Goal: Book appointment/travel/reservation

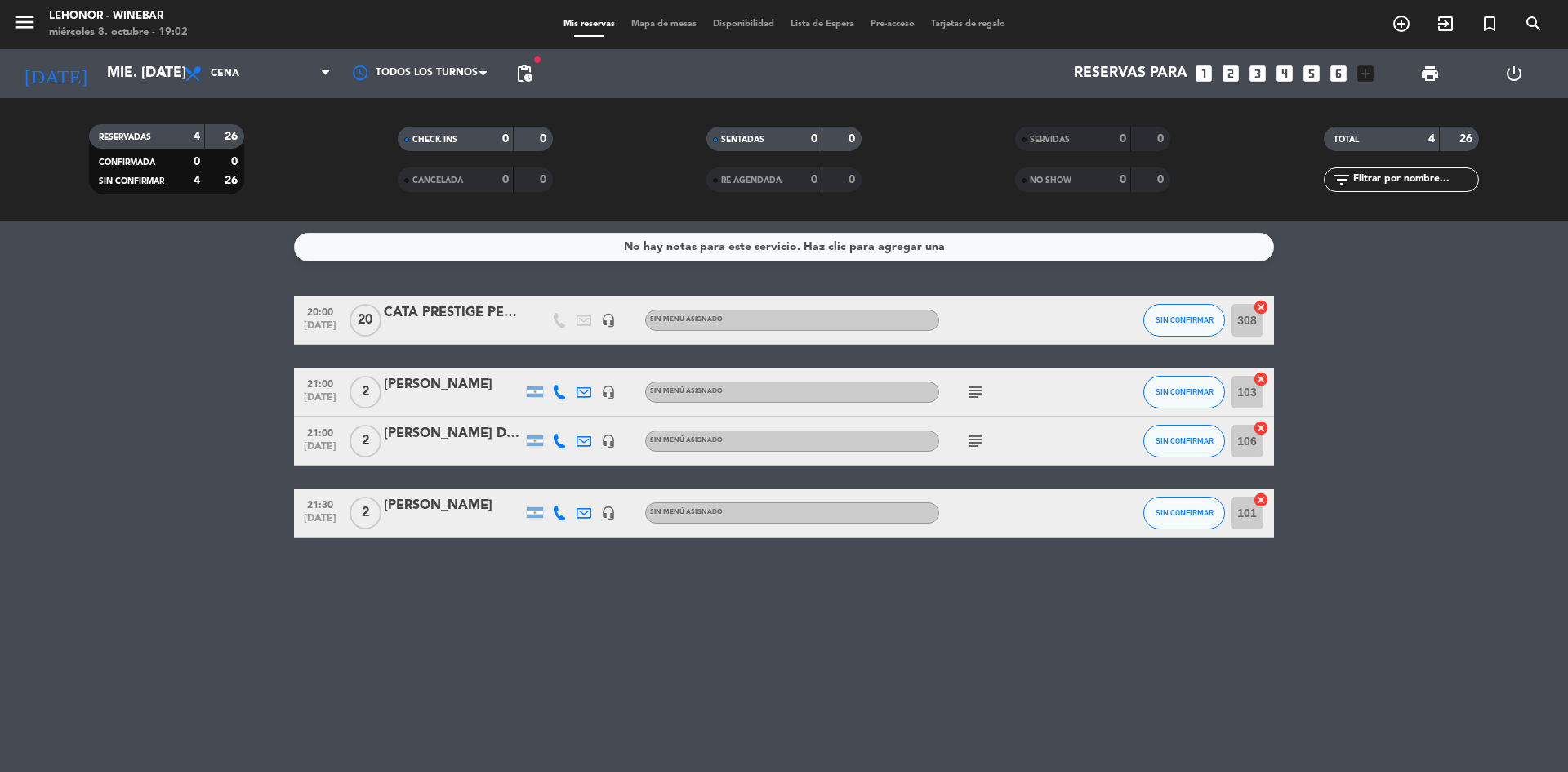
click at [466, 389] on div "[PERSON_NAME]" at bounding box center [454, 385] width 139 height 21
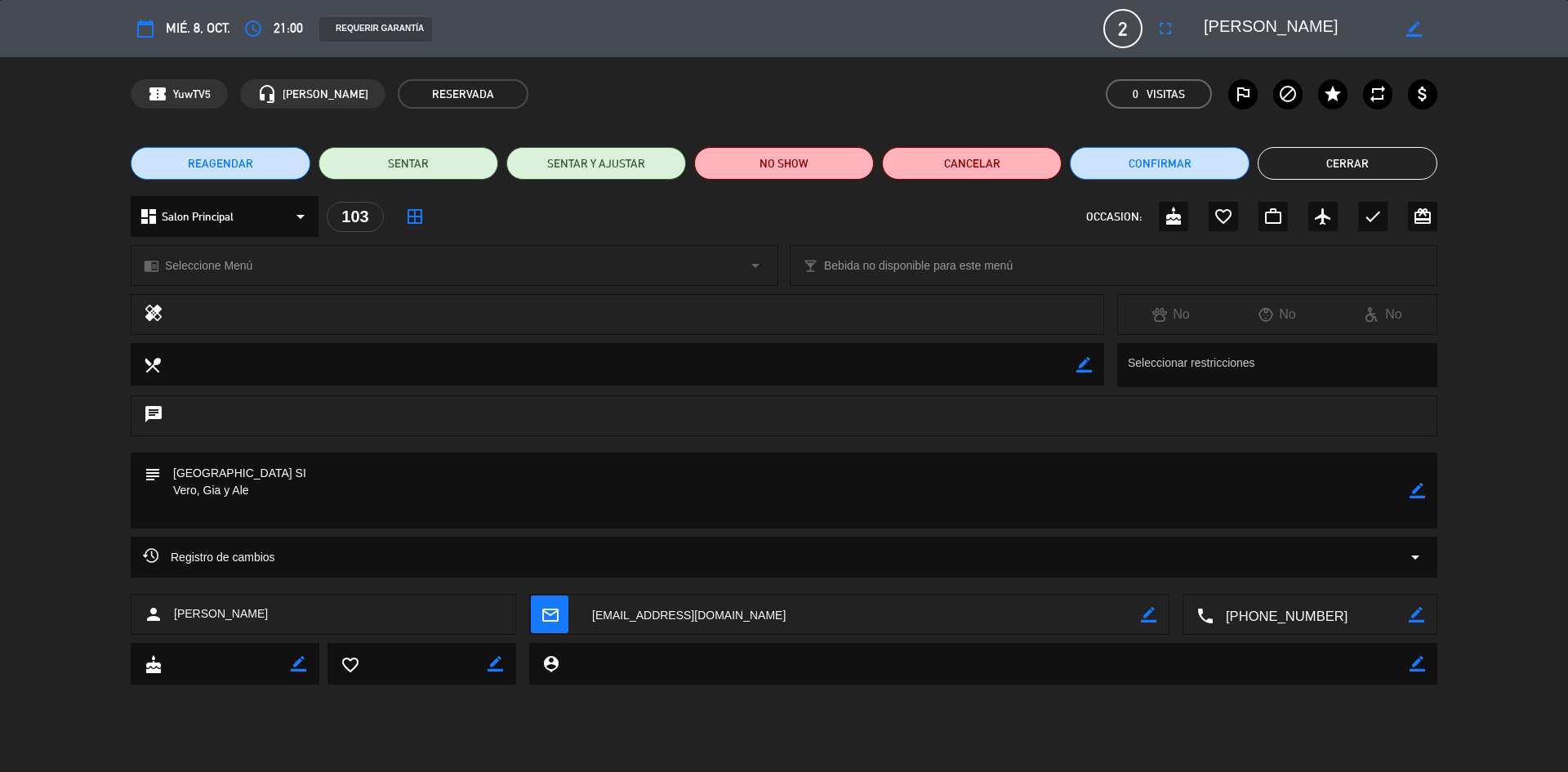
click at [1418, 555] on icon "arrow_drop_down" at bounding box center [1415, 557] width 20 height 20
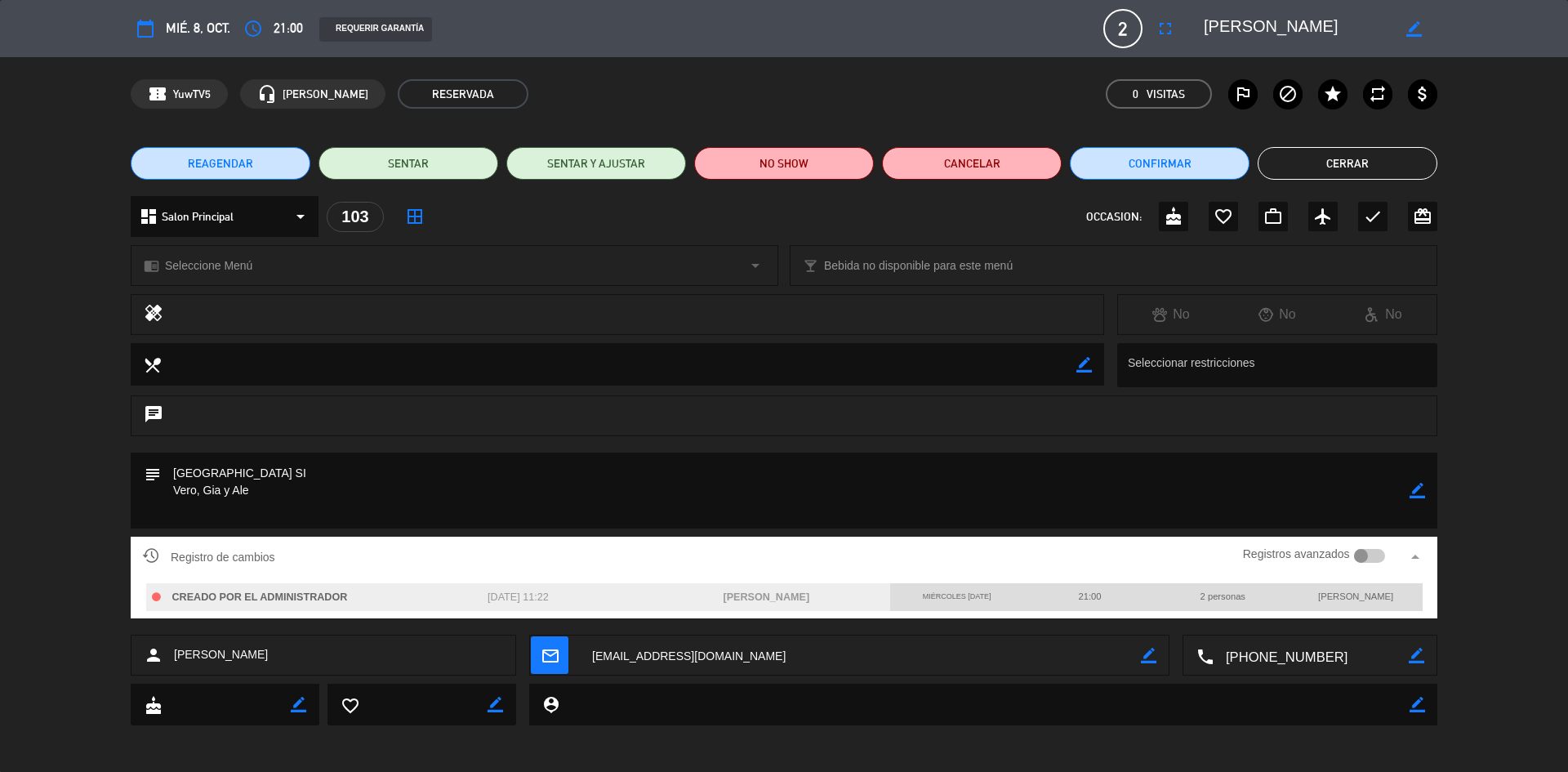
click at [1420, 554] on icon "arrow_drop_up" at bounding box center [1415, 557] width 20 height 20
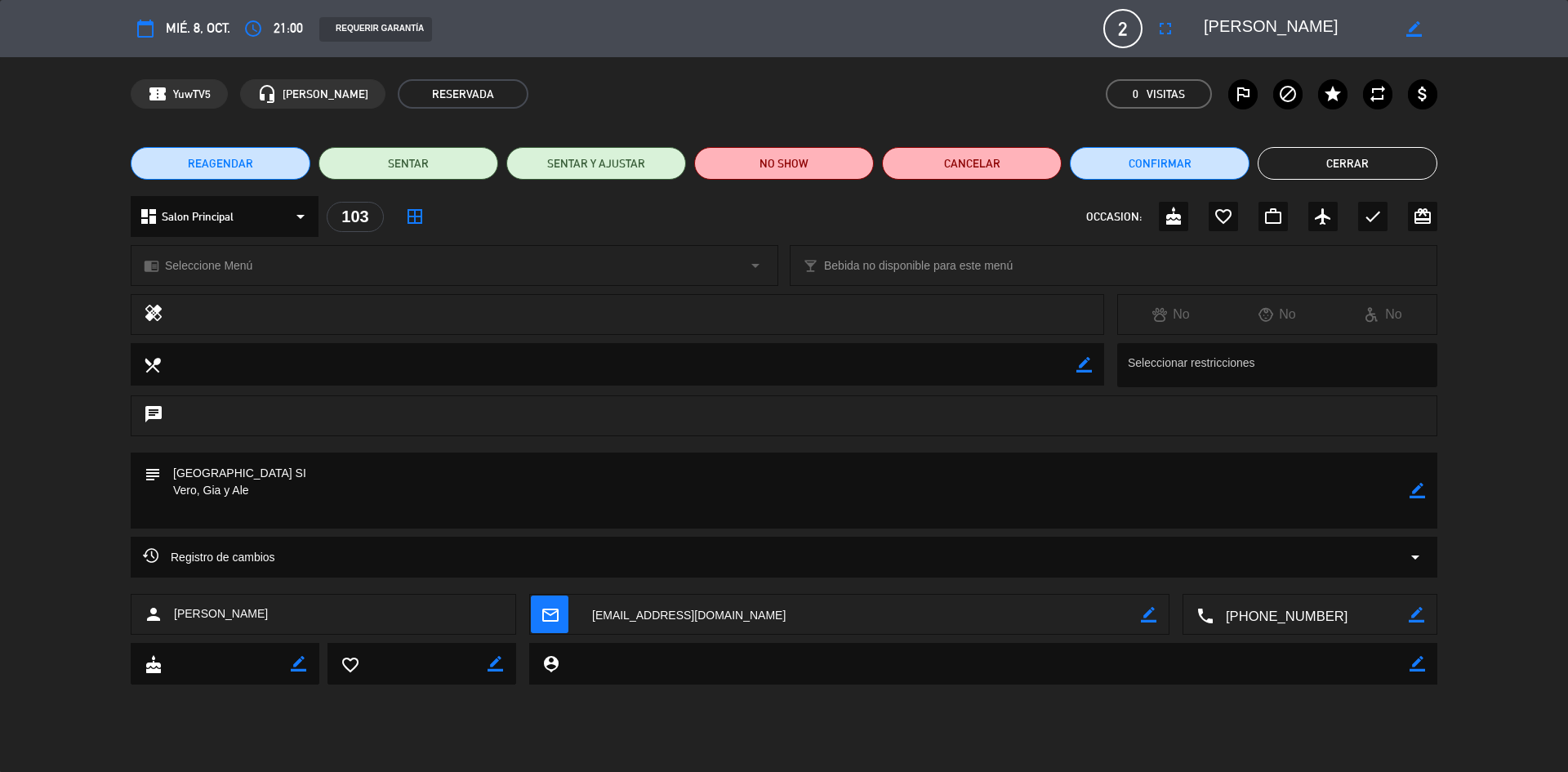
click at [25, 310] on div "healing No No No" at bounding box center [784, 318] width 1568 height 49
click at [1346, 171] on button "Cerrar" at bounding box center [1347, 164] width 179 height 33
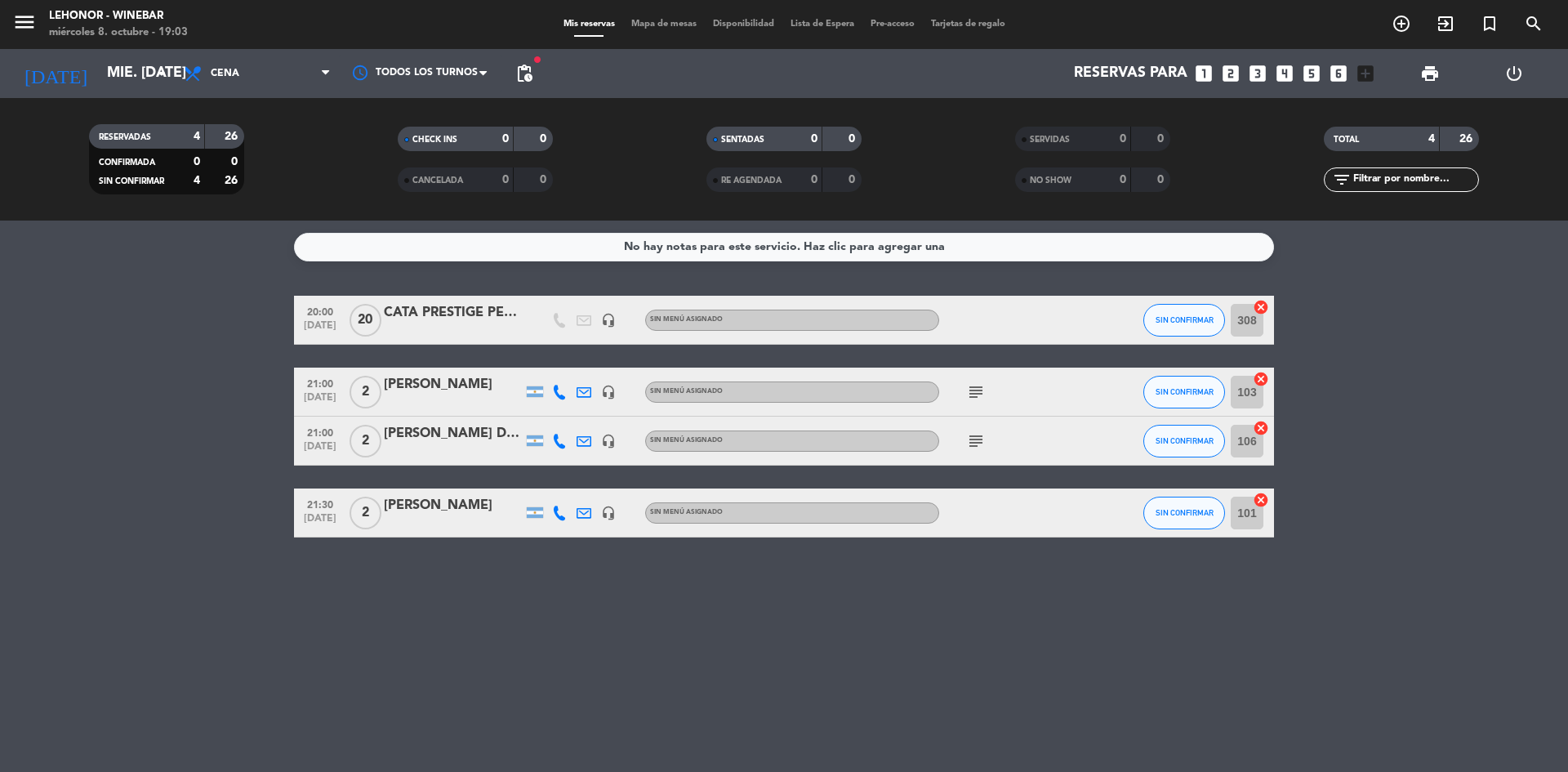
click at [645, 18] on div "Mis reservas Mapa de mesas Disponibilidad Lista de Espera Pre-acceso Tarjetas d…" at bounding box center [784, 25] width 459 height 15
click at [640, 28] on span "Mapa de mesas" at bounding box center [663, 24] width 82 height 9
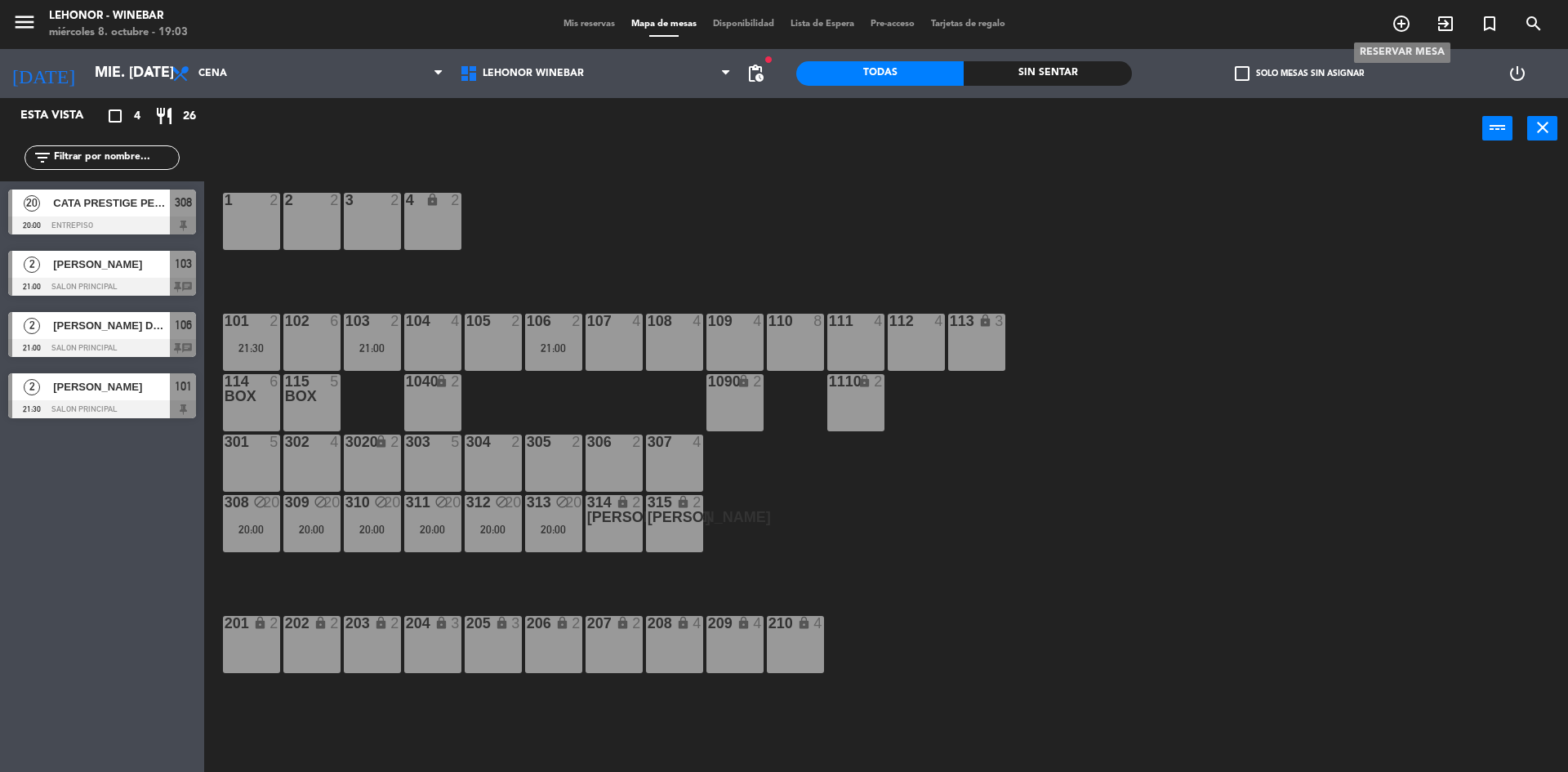
click at [1406, 29] on icon "add_circle_outline" at bounding box center [1401, 24] width 20 height 20
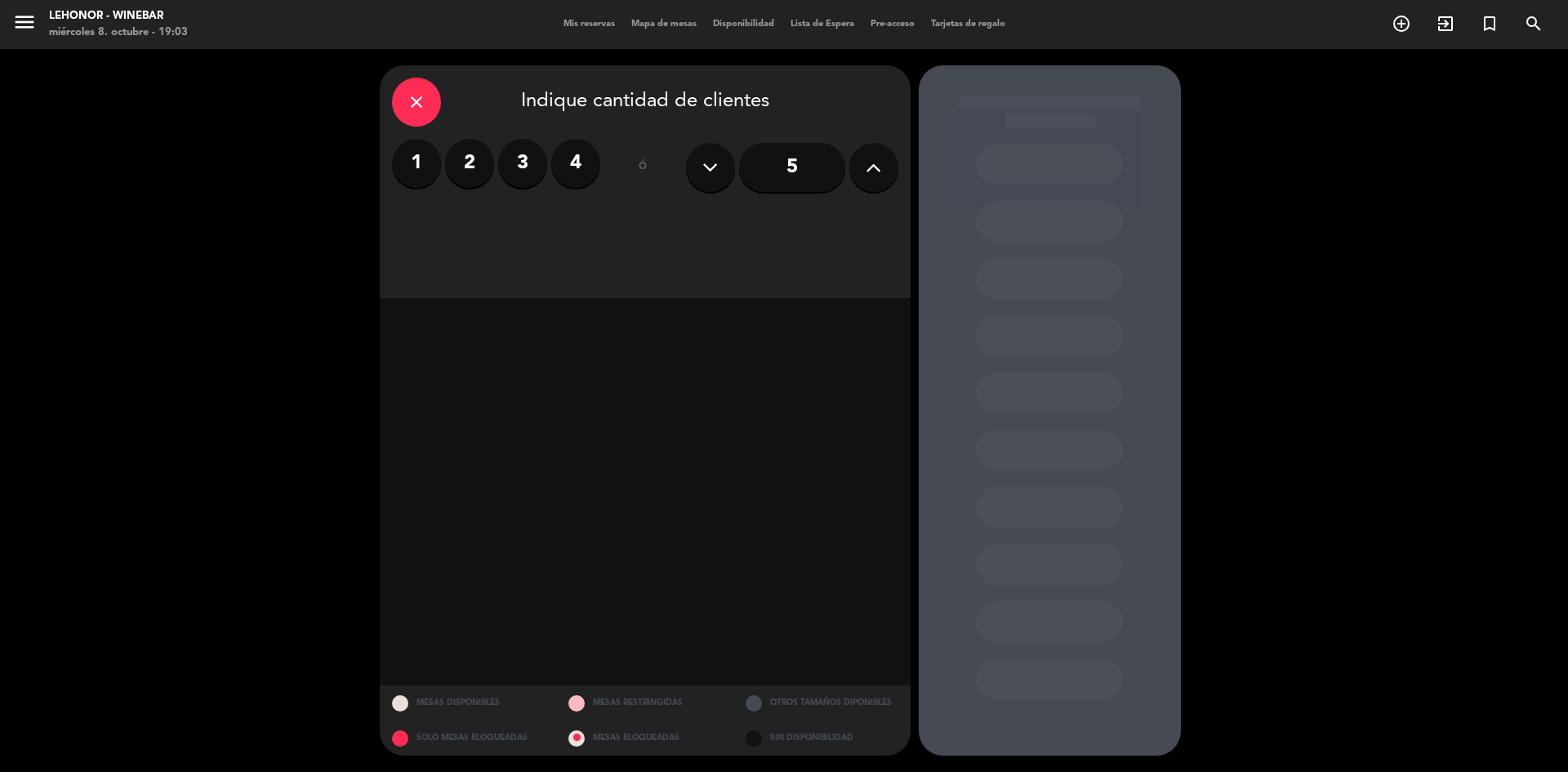
click at [468, 168] on label "2" at bounding box center [469, 163] width 49 height 49
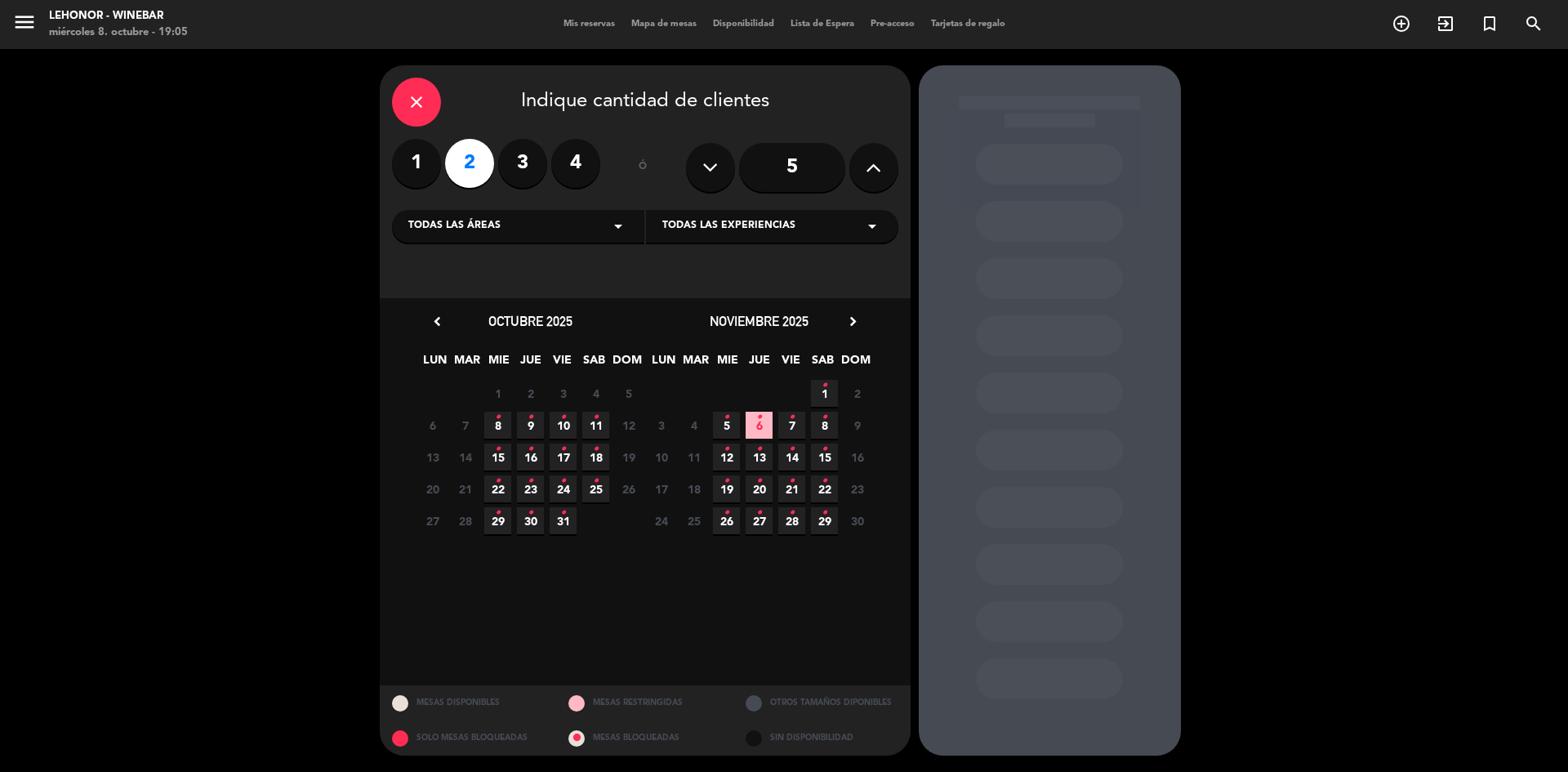
click at [501, 419] on span "8 •" at bounding box center [497, 425] width 27 height 27
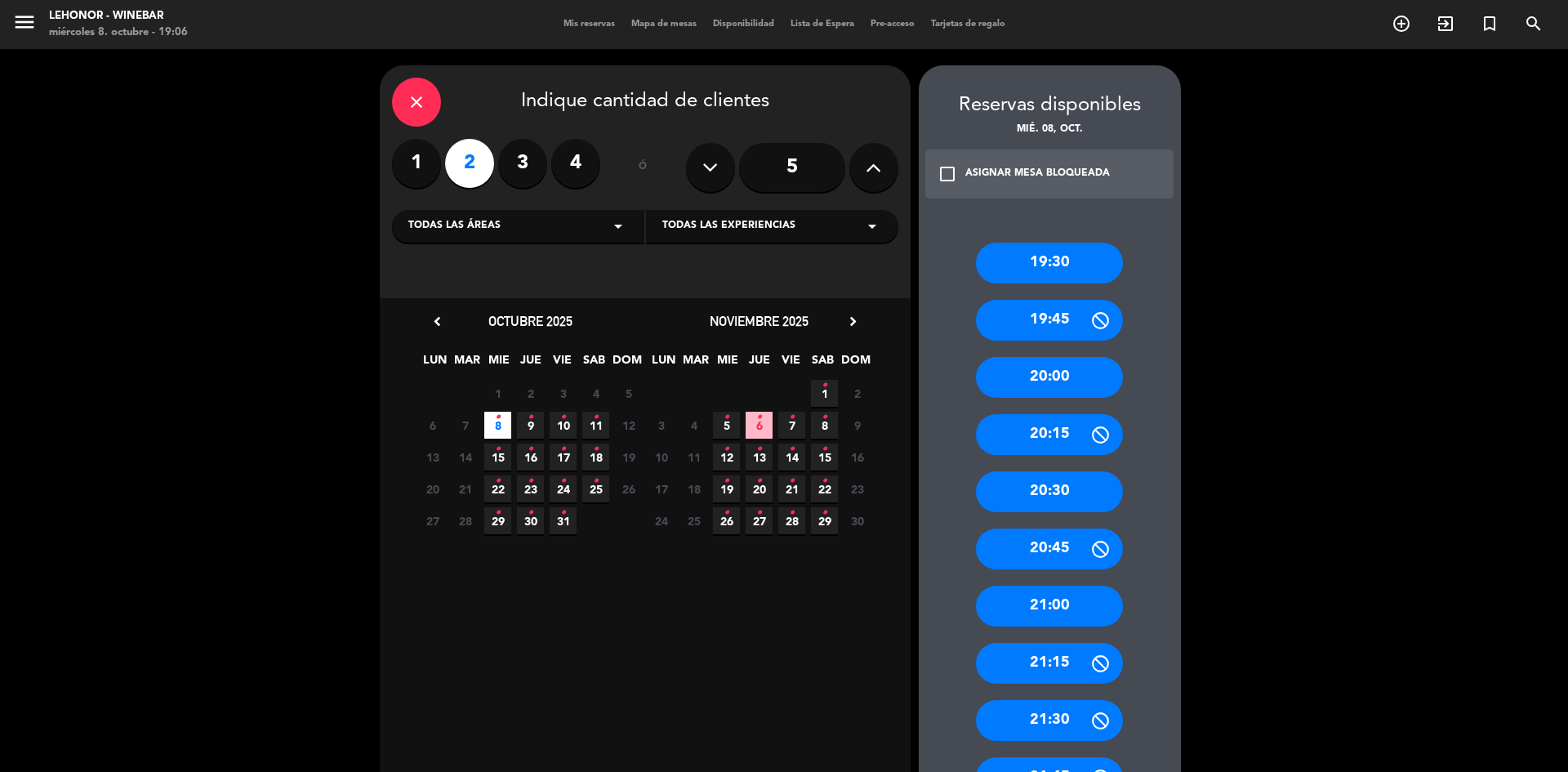
click at [1052, 562] on div "20:45" at bounding box center [1049, 549] width 147 height 41
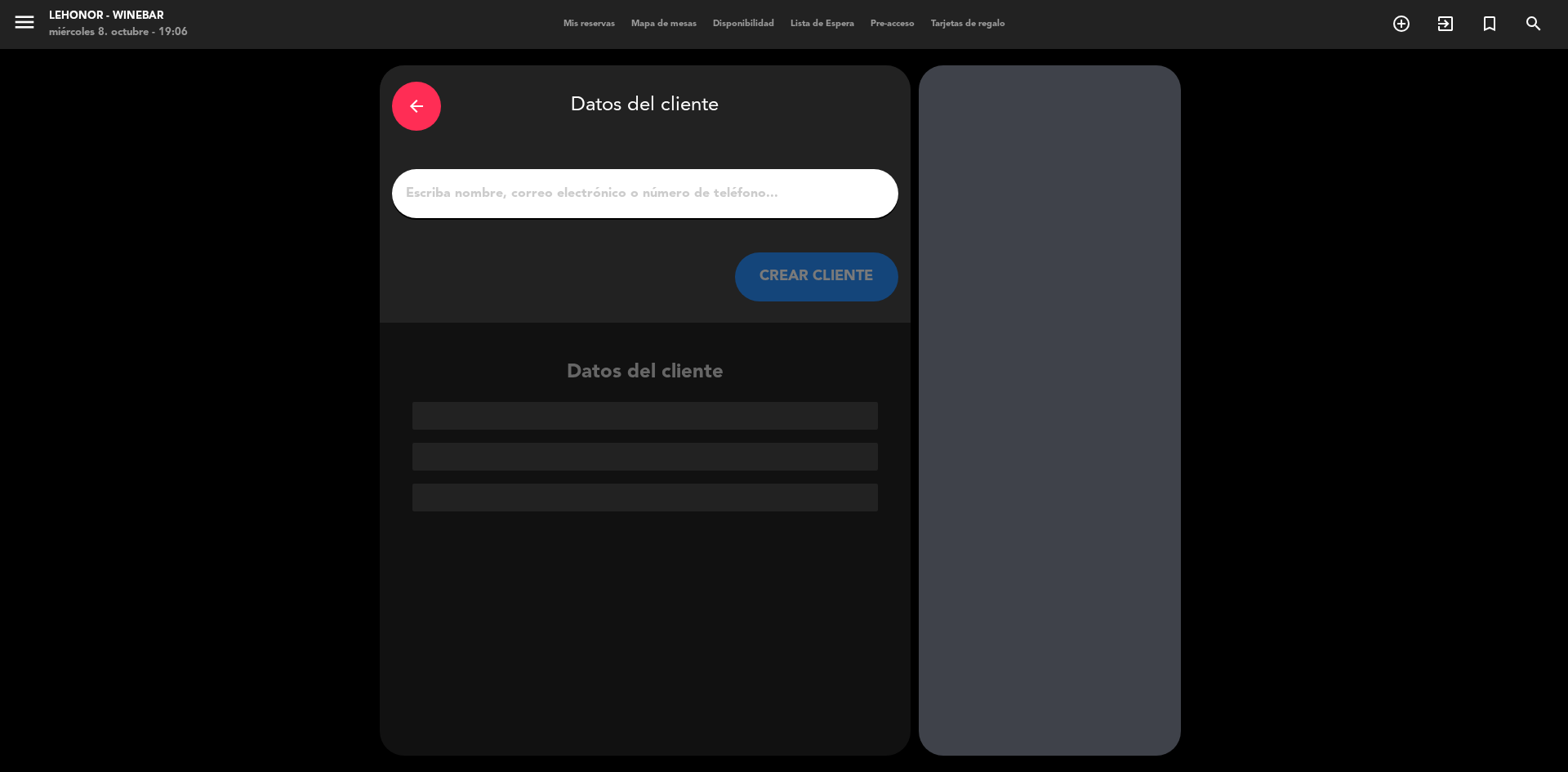
click at [430, 102] on div "arrow_back" at bounding box center [416, 106] width 49 height 49
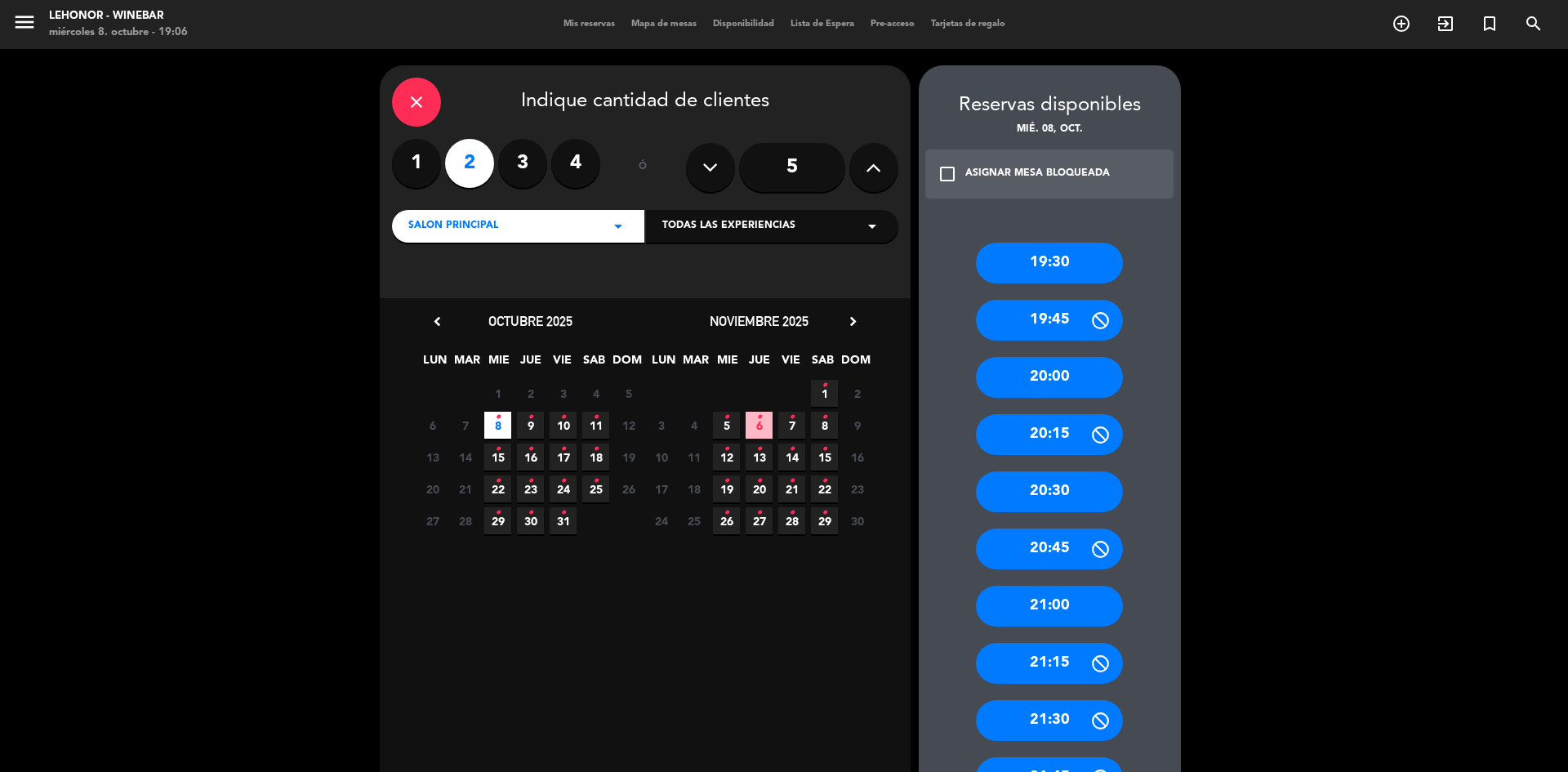
click at [1081, 612] on div "21:00" at bounding box center [1049, 606] width 147 height 41
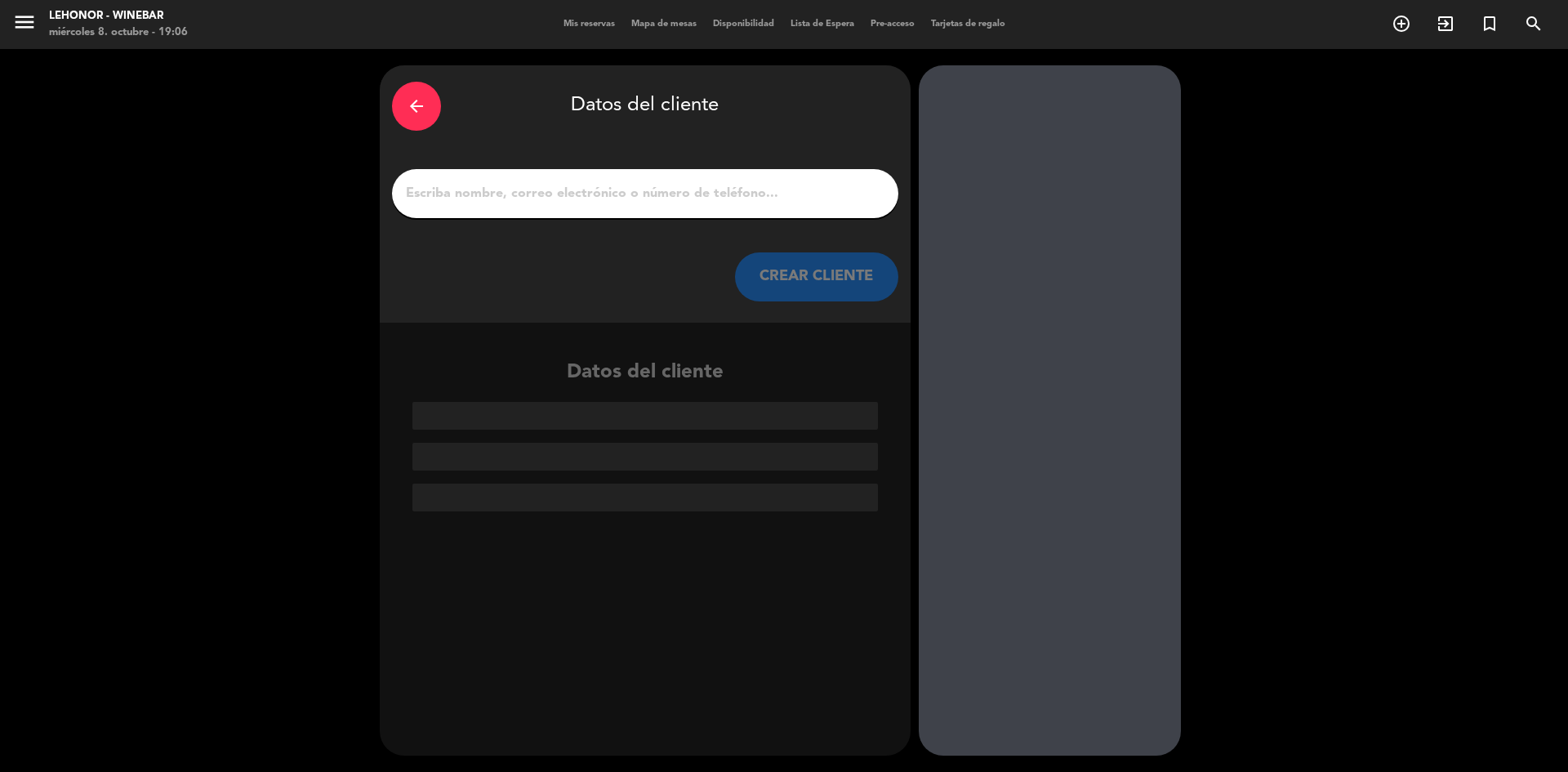
click at [667, 180] on div at bounding box center [644, 193] width 506 height 49
click at [676, 187] on input "1" at bounding box center [644, 193] width 482 height 23
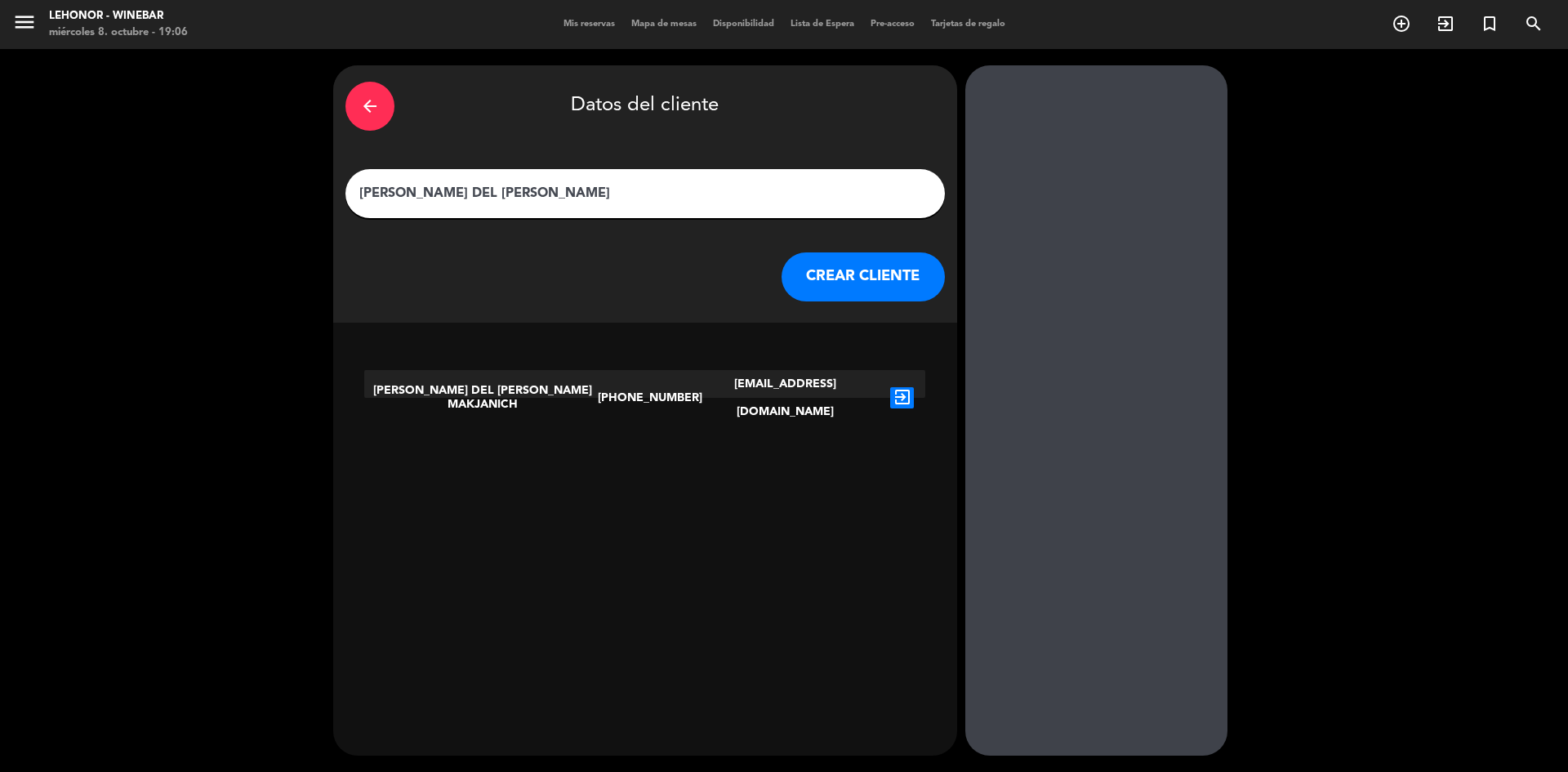
type input "[PERSON_NAME] DEL [PERSON_NAME]"
click at [890, 388] on icon "exit_to_app" at bounding box center [901, 398] width 24 height 21
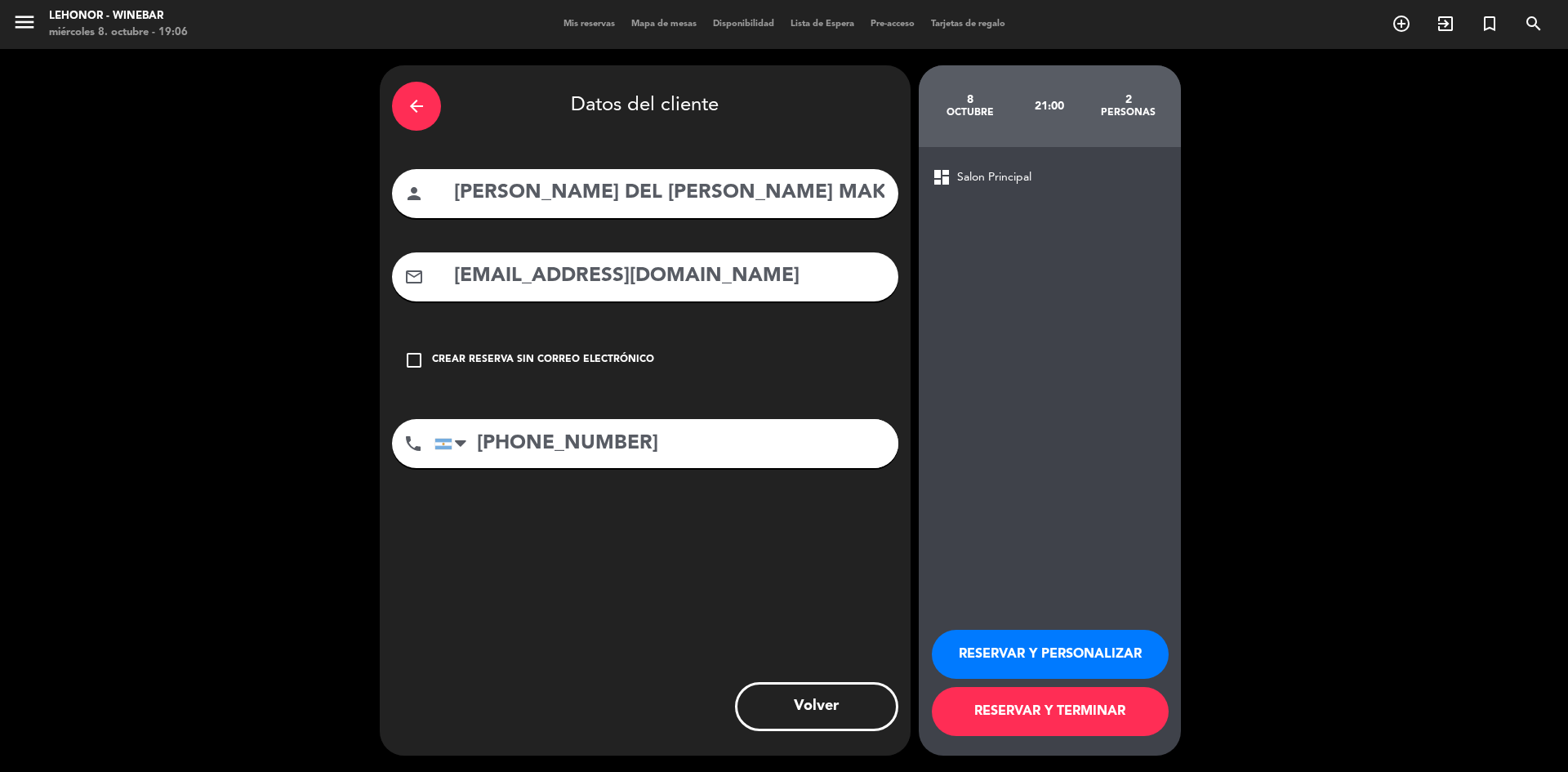
click at [1010, 712] on button "RESERVAR Y TERMINAR" at bounding box center [1050, 711] width 237 height 49
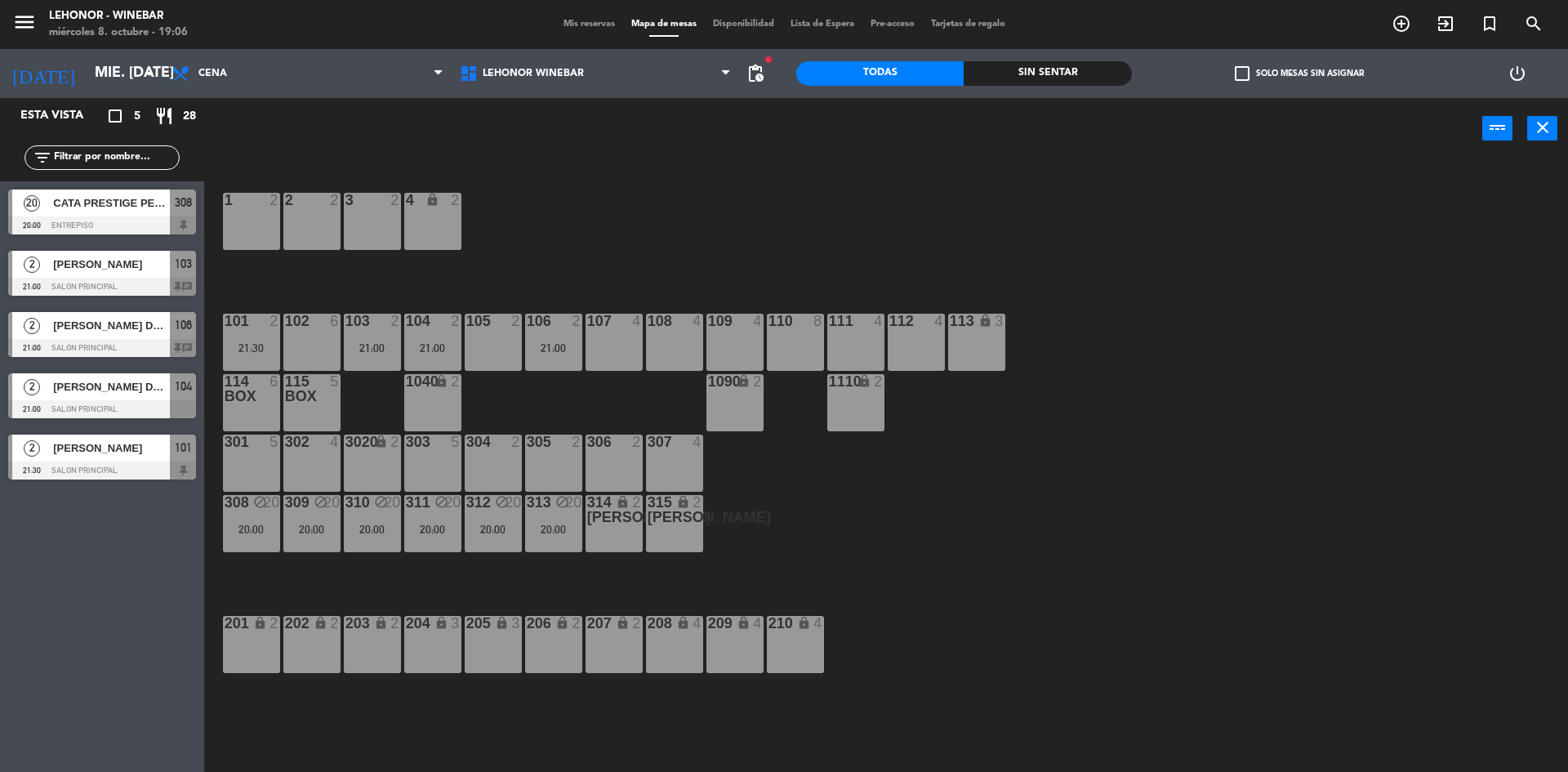
click at [680, 240] on div "1 2 2 2 3 2 4 lock 2 102 6 104 2 21:00 106 2 21:00 107 4 109 4 111 4 113 lock 3…" at bounding box center [894, 469] width 1348 height 612
